Goal: Task Accomplishment & Management: Manage account settings

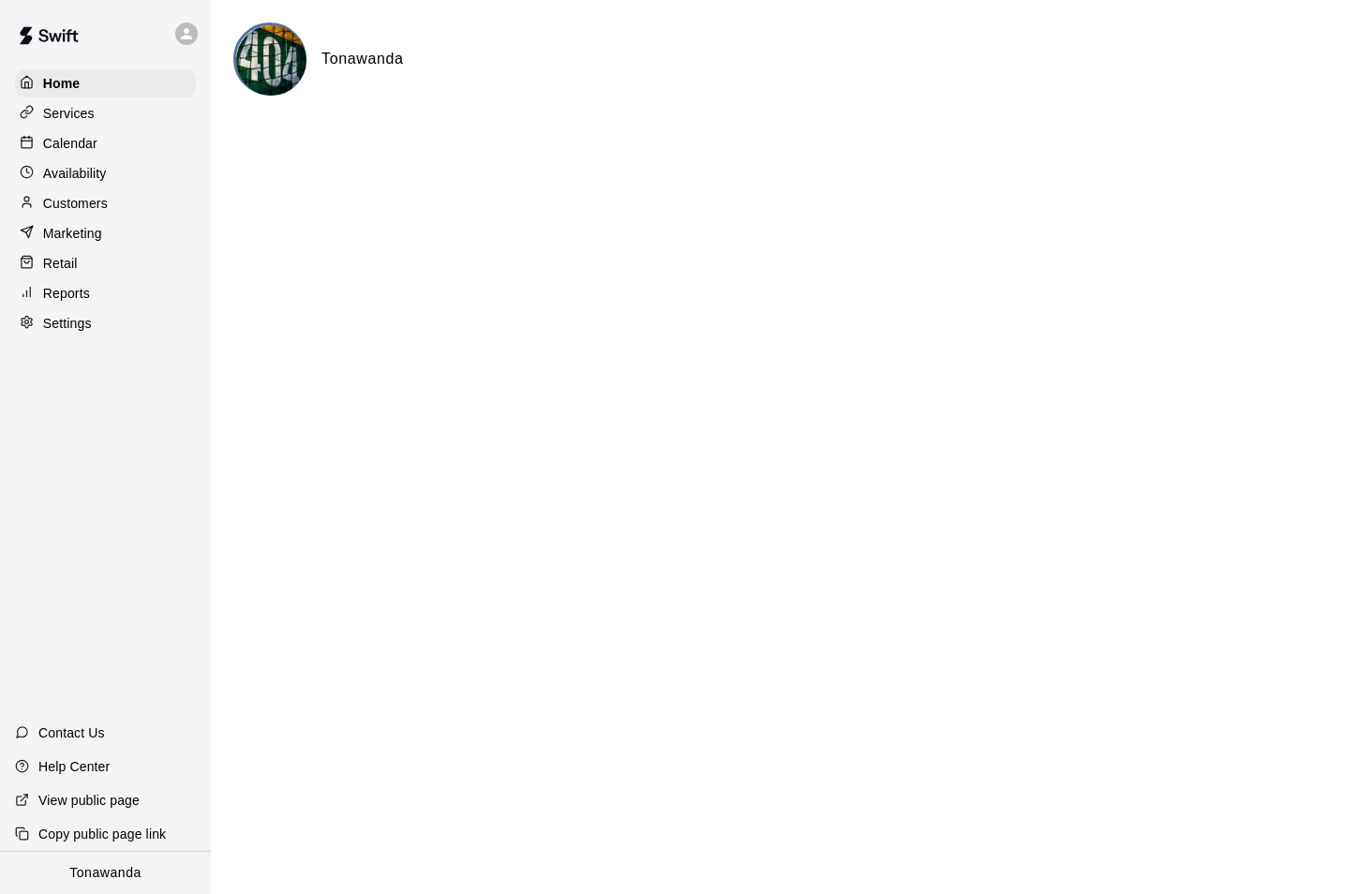
click at [95, 143] on p "Calendar" at bounding box center [70, 143] width 54 height 19
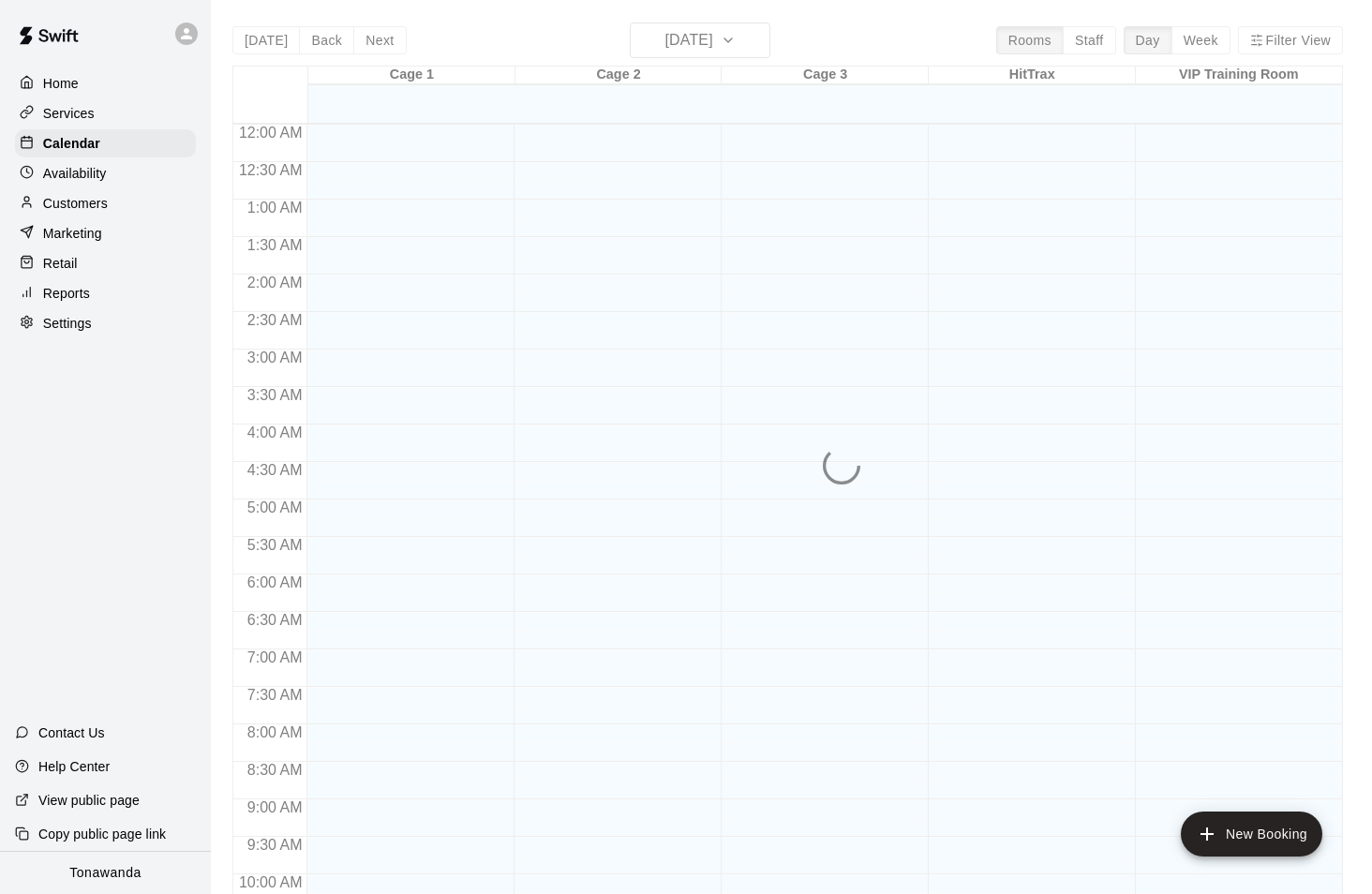
scroll to position [953, 0]
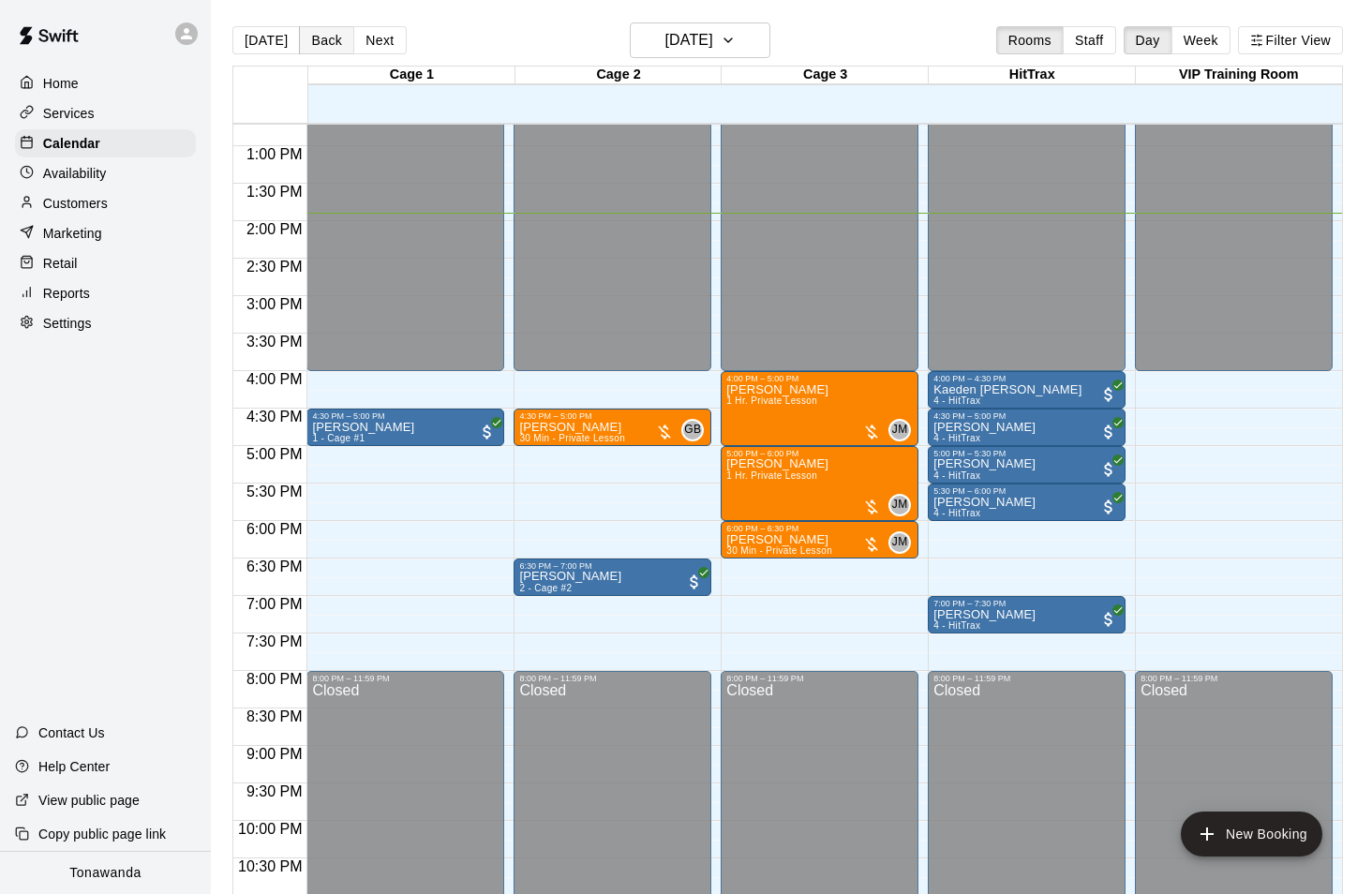
click at [332, 39] on button "Back" at bounding box center [327, 40] width 55 height 28
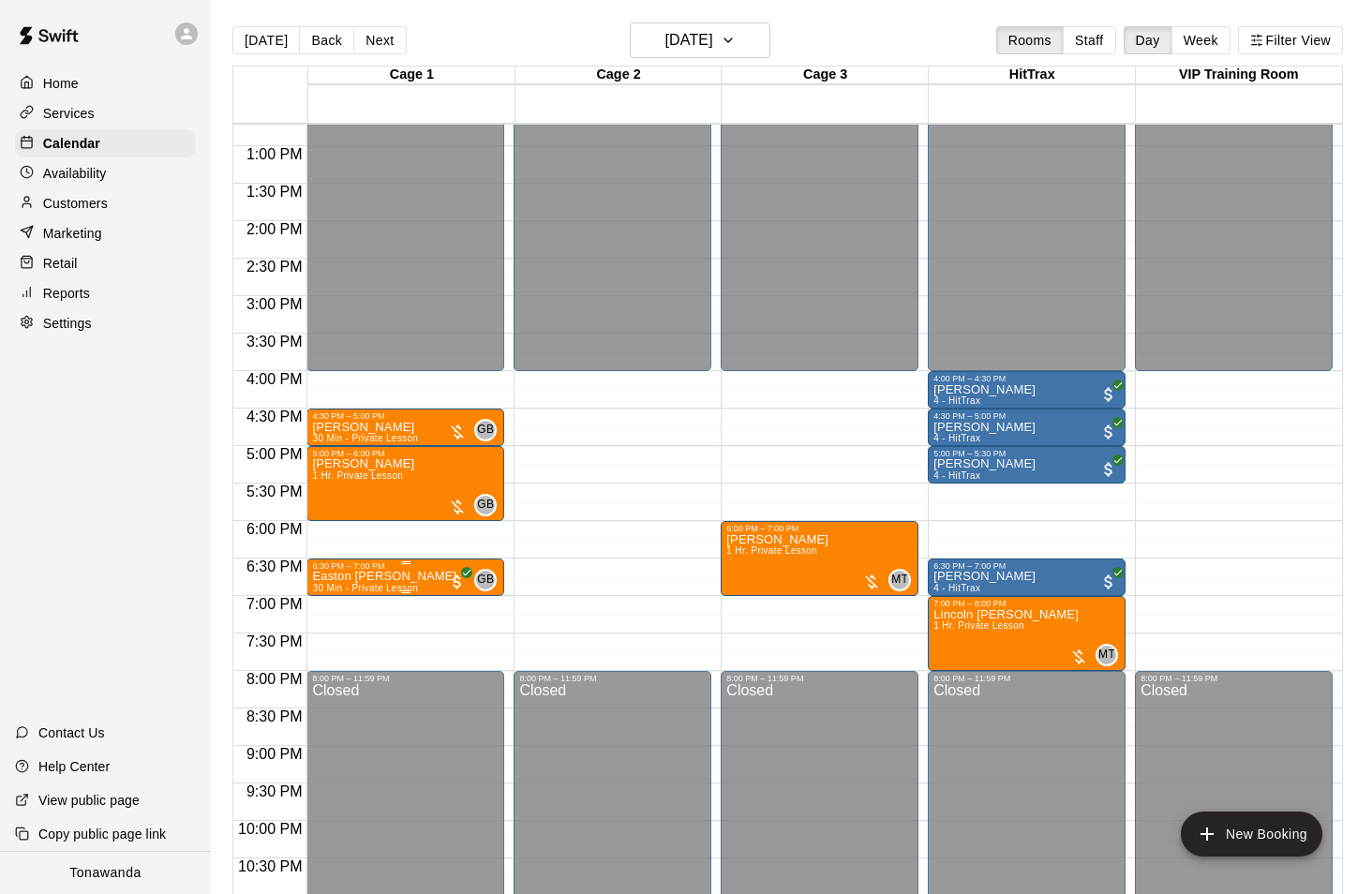
click at [336, 626] on img "edit" at bounding box center [333, 636] width 22 height 22
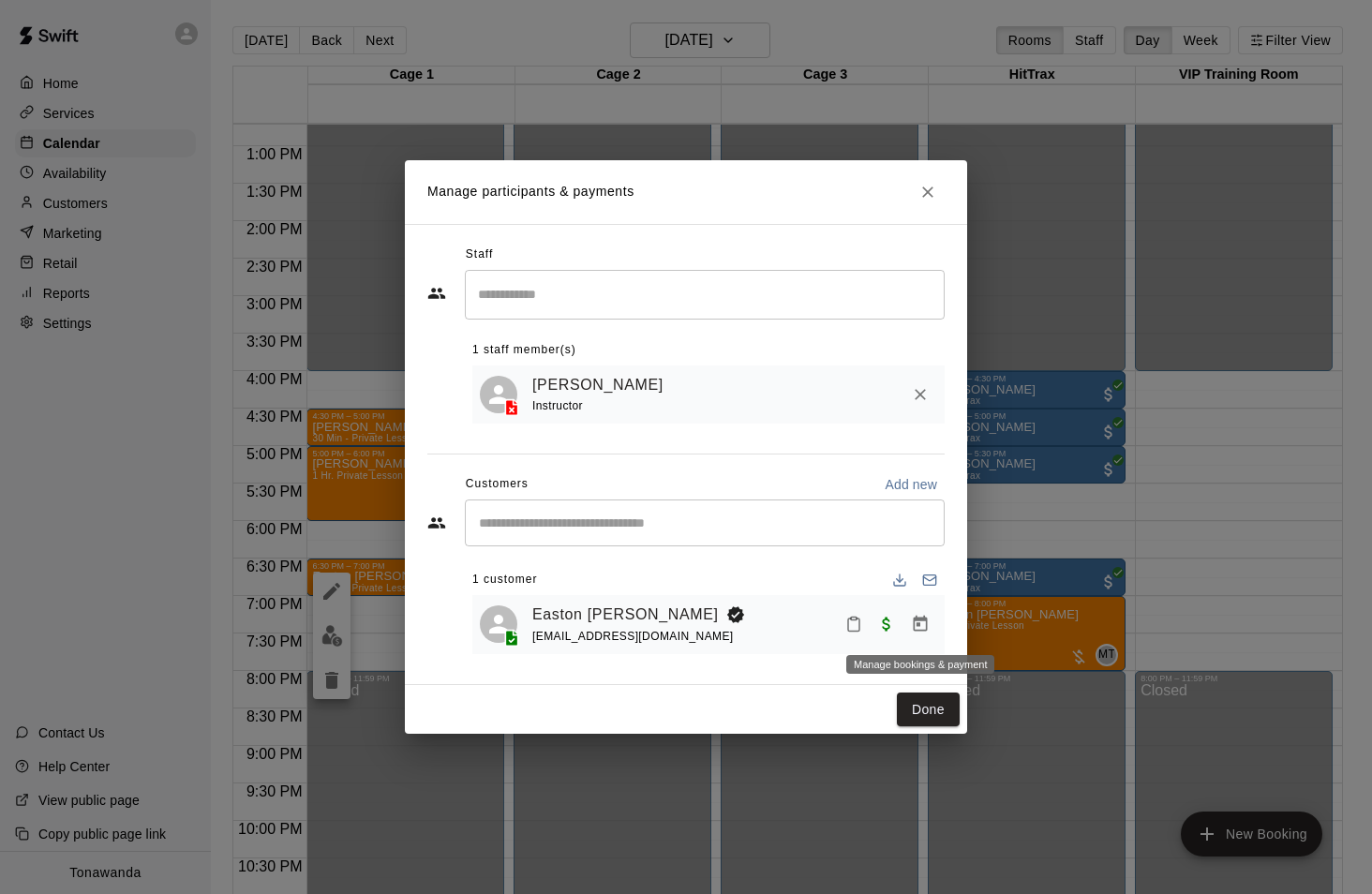
click at [915, 628] on icon "Manage bookings & payment" at bounding box center [920, 624] width 19 height 19
click at [925, 196] on icon "Close" at bounding box center [928, 191] width 19 height 19
